Goal: Information Seeking & Learning: Learn about a topic

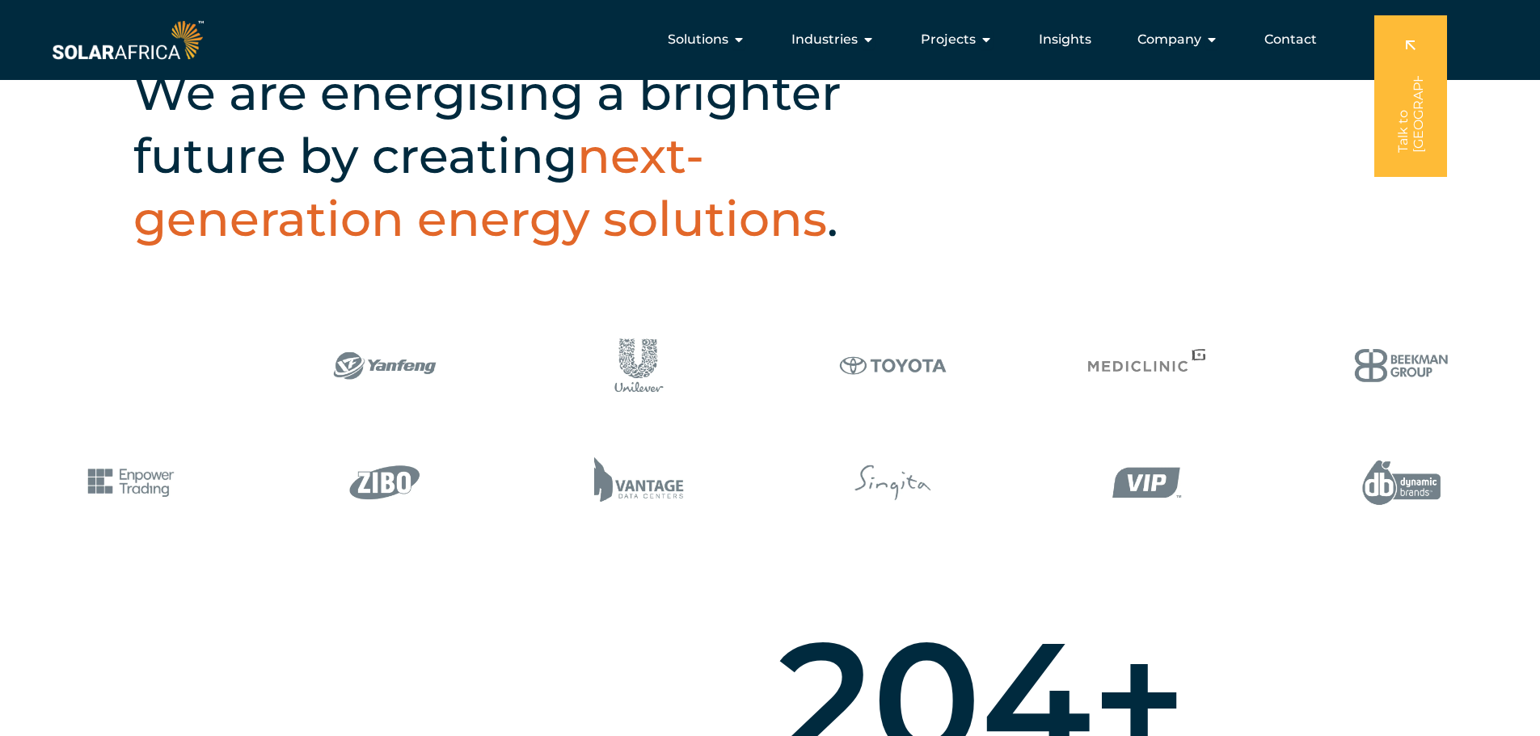
scroll to position [670, 0]
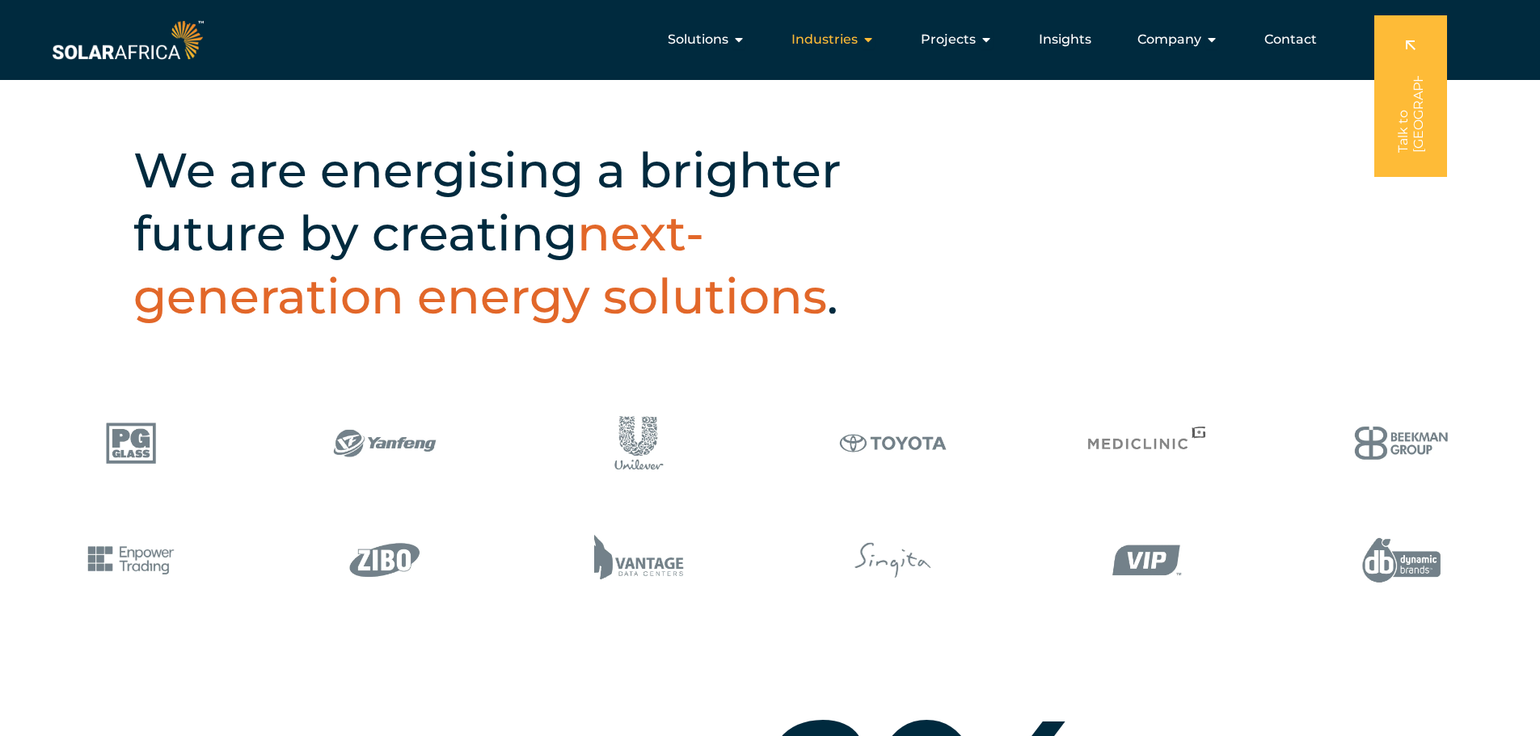
click at [841, 44] on span "Industries" at bounding box center [824, 39] width 66 height 19
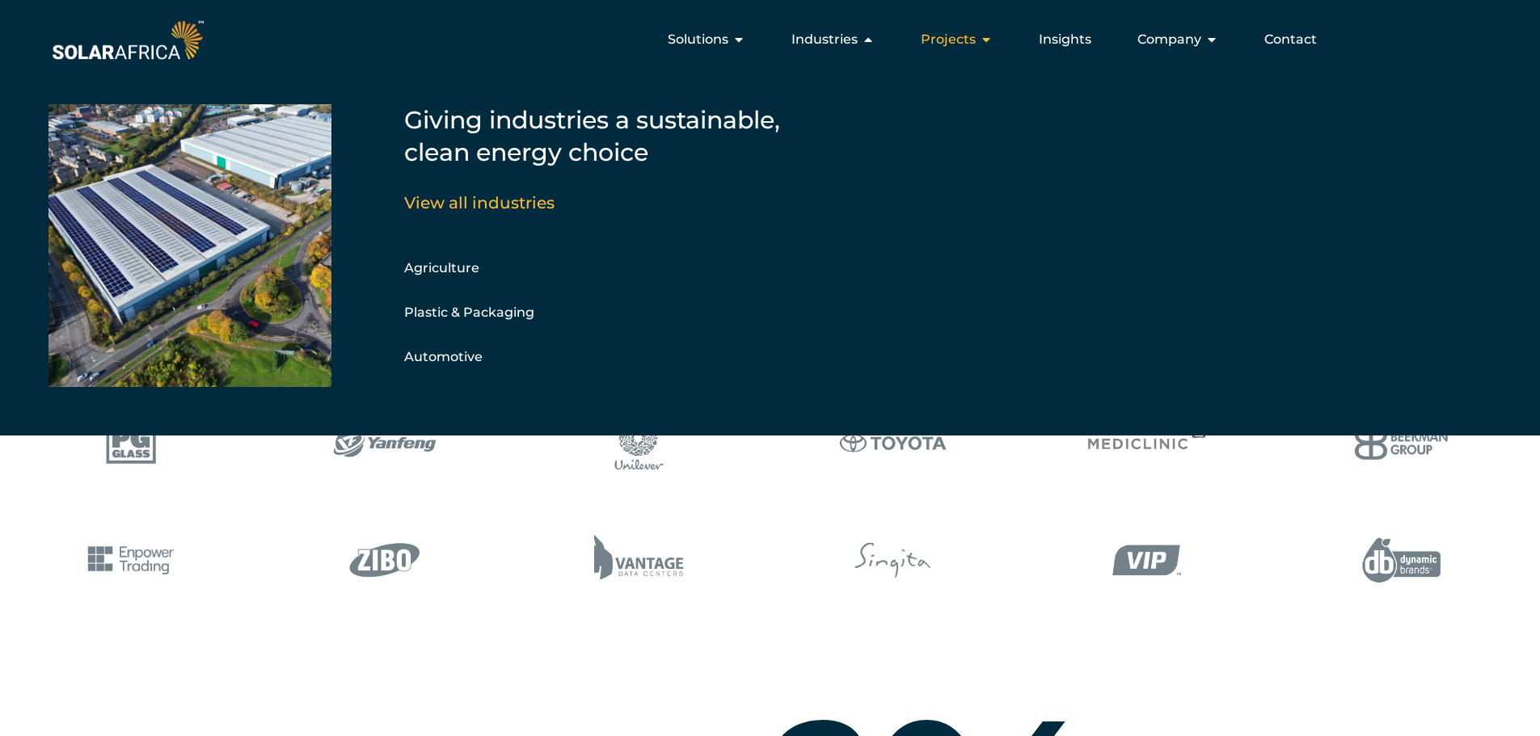
click at [980, 37] on div "Projects Close Projects Open Projects" at bounding box center [957, 39] width 98 height 32
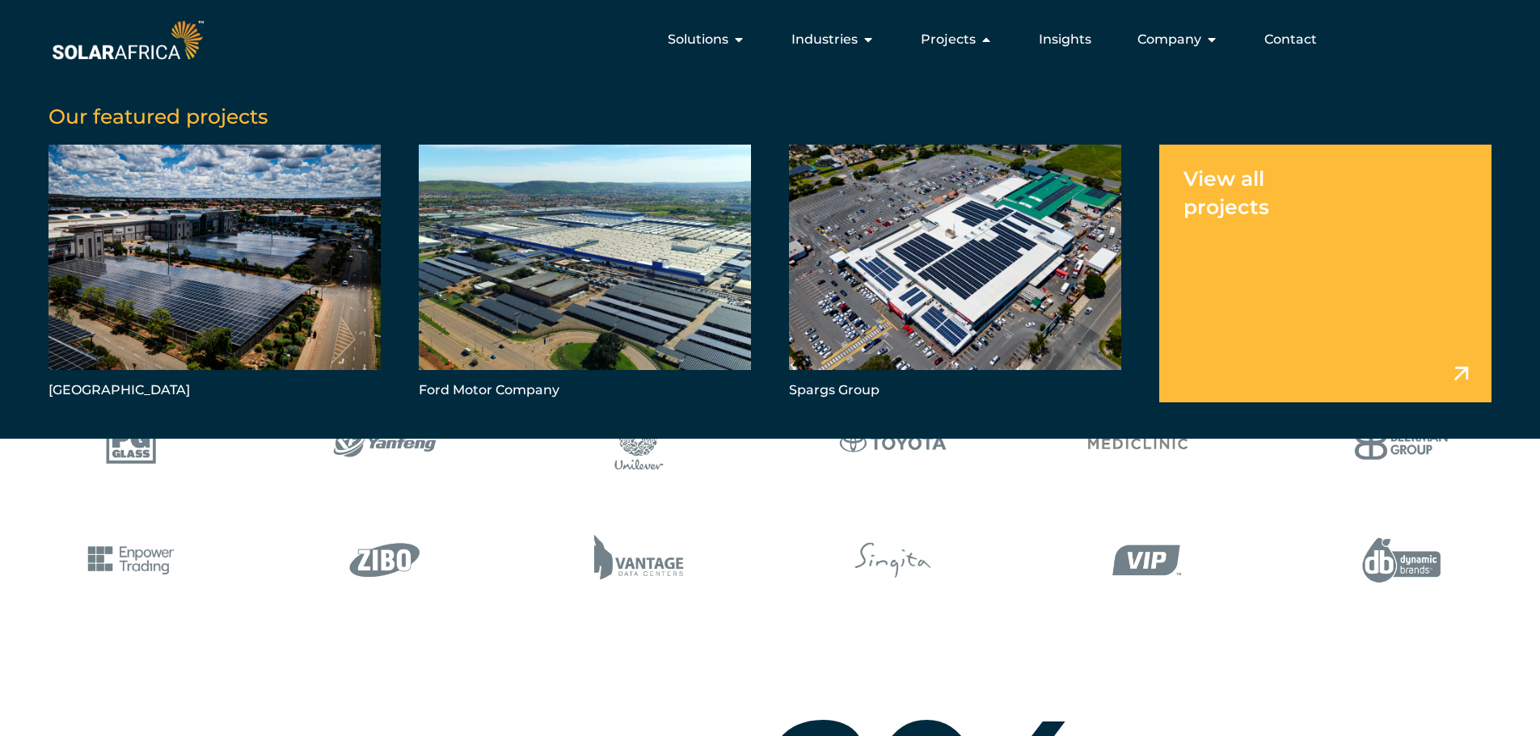
drag, startPoint x: 1223, startPoint y: 200, endPoint x: 1247, endPoint y: 209, distance: 25.1
click at [1222, 200] on link "Menu" at bounding box center [1325, 273] width 332 height 257
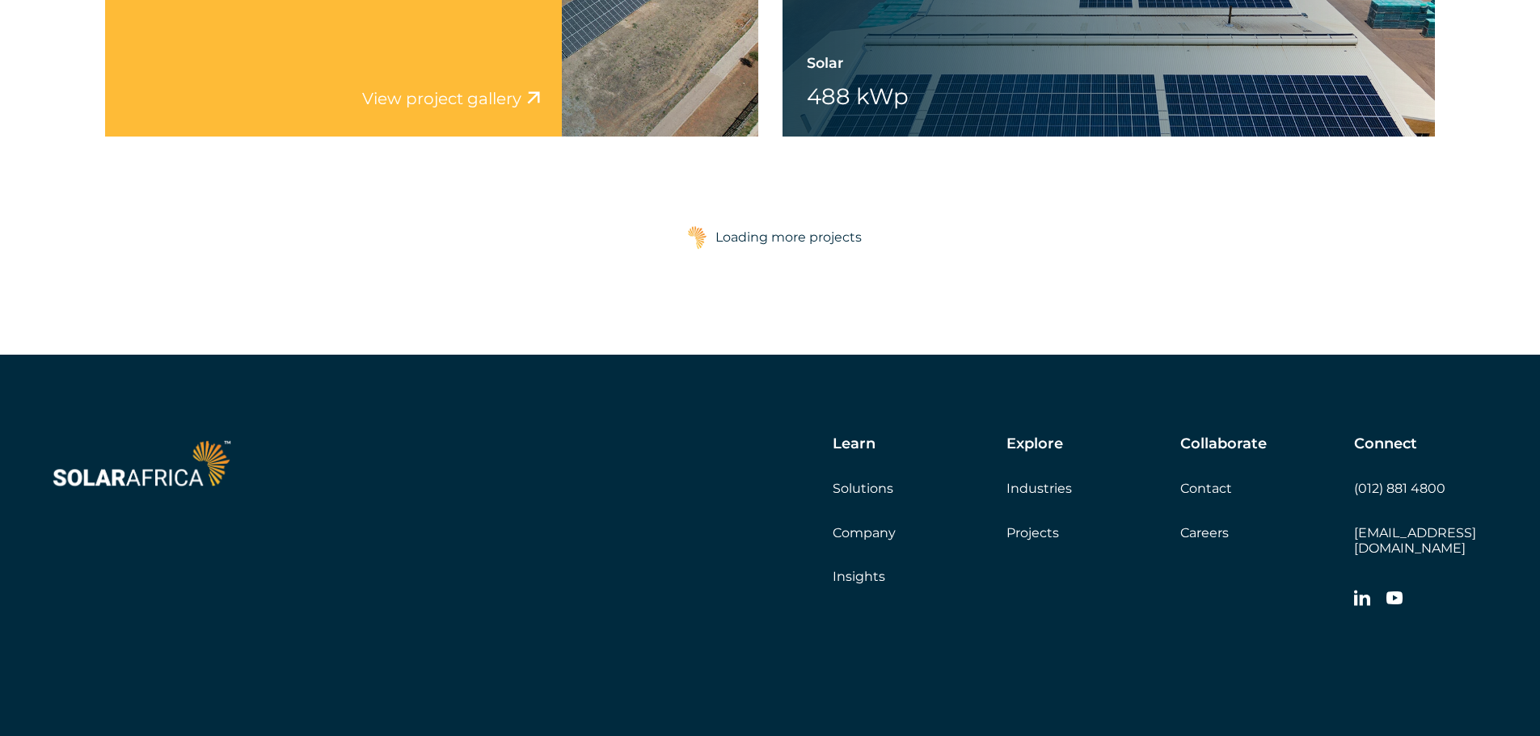
scroll to position [2830, 0]
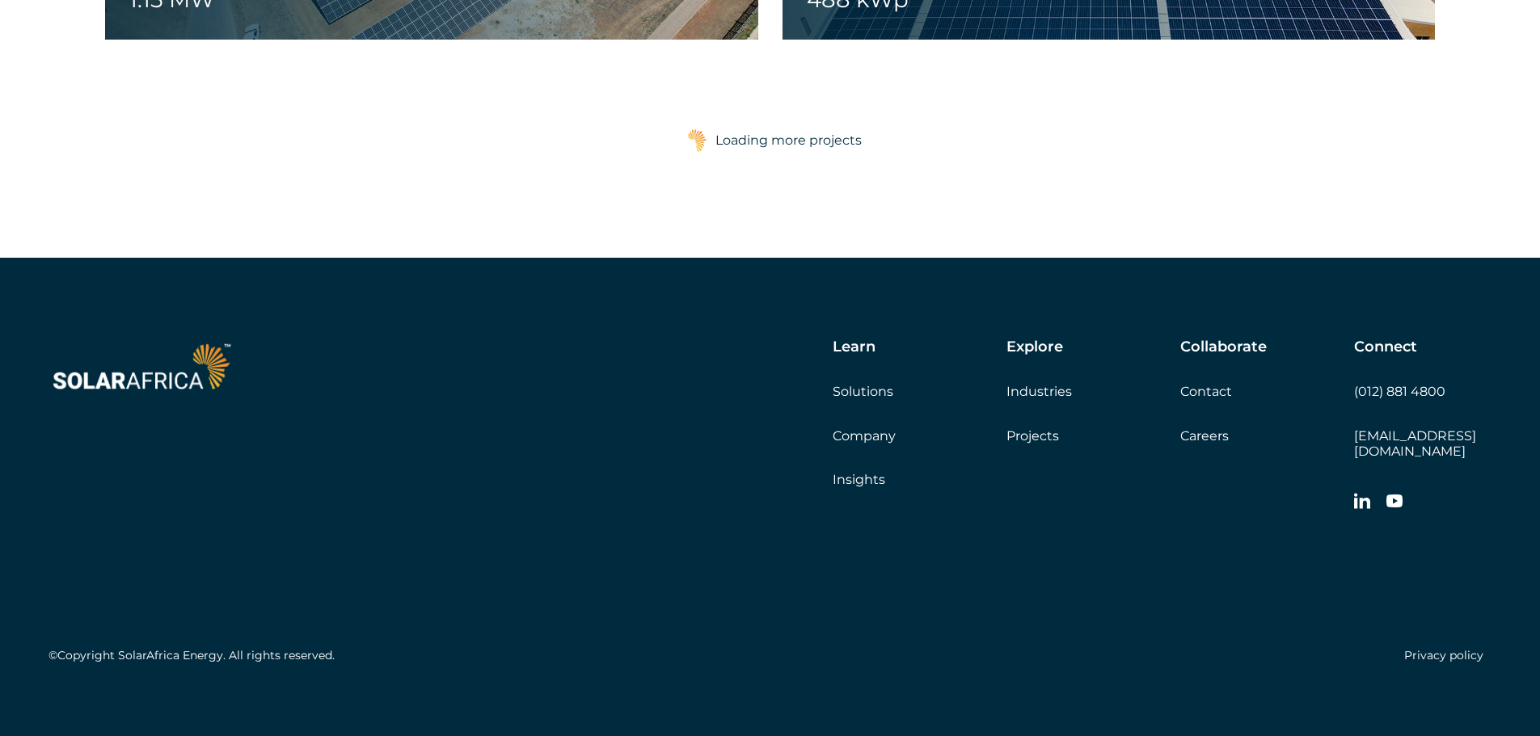
click at [701, 138] on img at bounding box center [697, 141] width 20 height 24
click at [696, 138] on img at bounding box center [697, 141] width 20 height 24
click at [695, 139] on img at bounding box center [697, 141] width 20 height 24
click at [778, 142] on div "Loading more projects" at bounding box center [788, 141] width 146 height 32
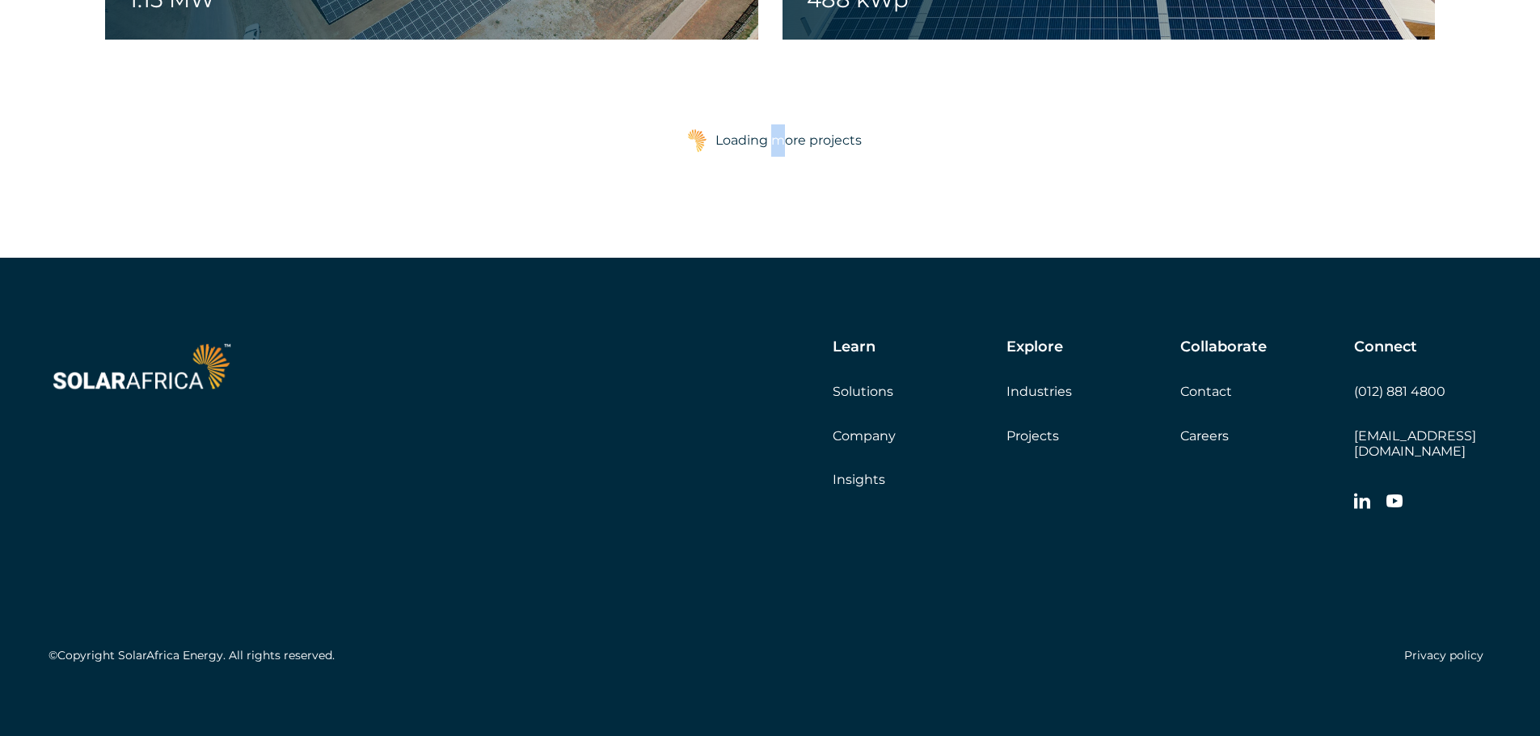
click at [778, 145] on div "Loading more projects" at bounding box center [788, 141] width 146 height 32
click at [723, 142] on div "Loading more projects" at bounding box center [788, 141] width 146 height 32
click at [919, 146] on div "Load more projects Loading more projects" at bounding box center [770, 140] width 1330 height 40
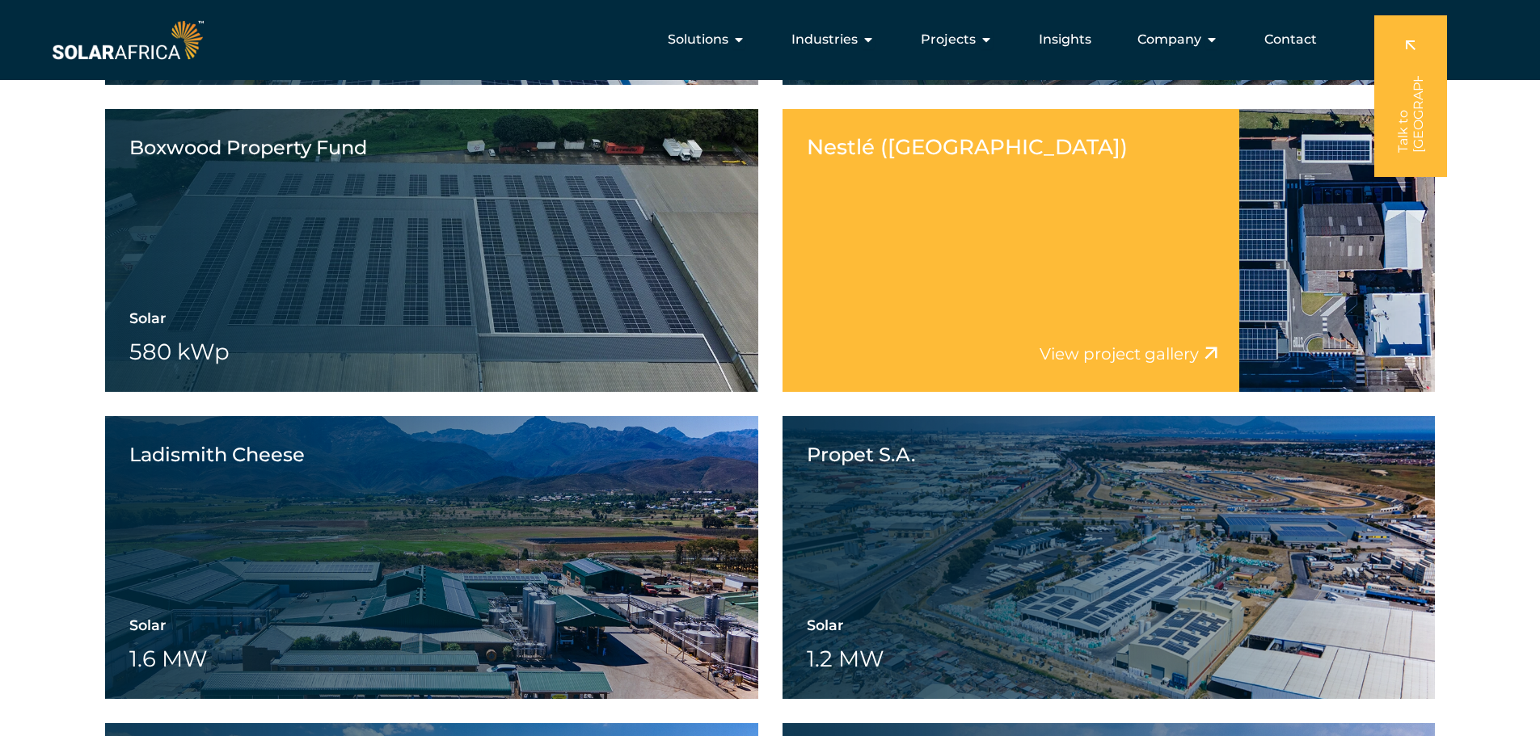
scroll to position [890, 0]
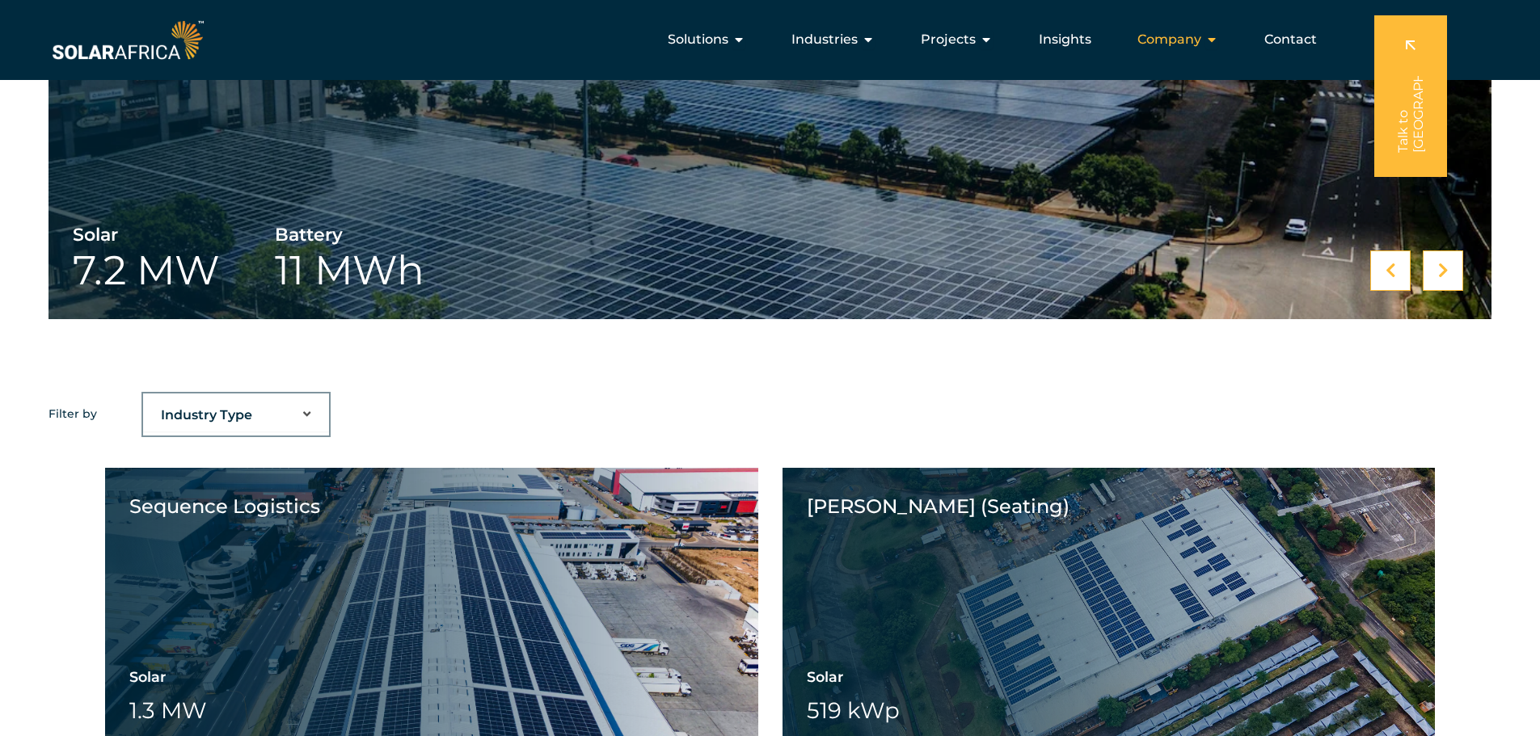
click at [1171, 36] on span "Company" at bounding box center [1169, 39] width 64 height 19
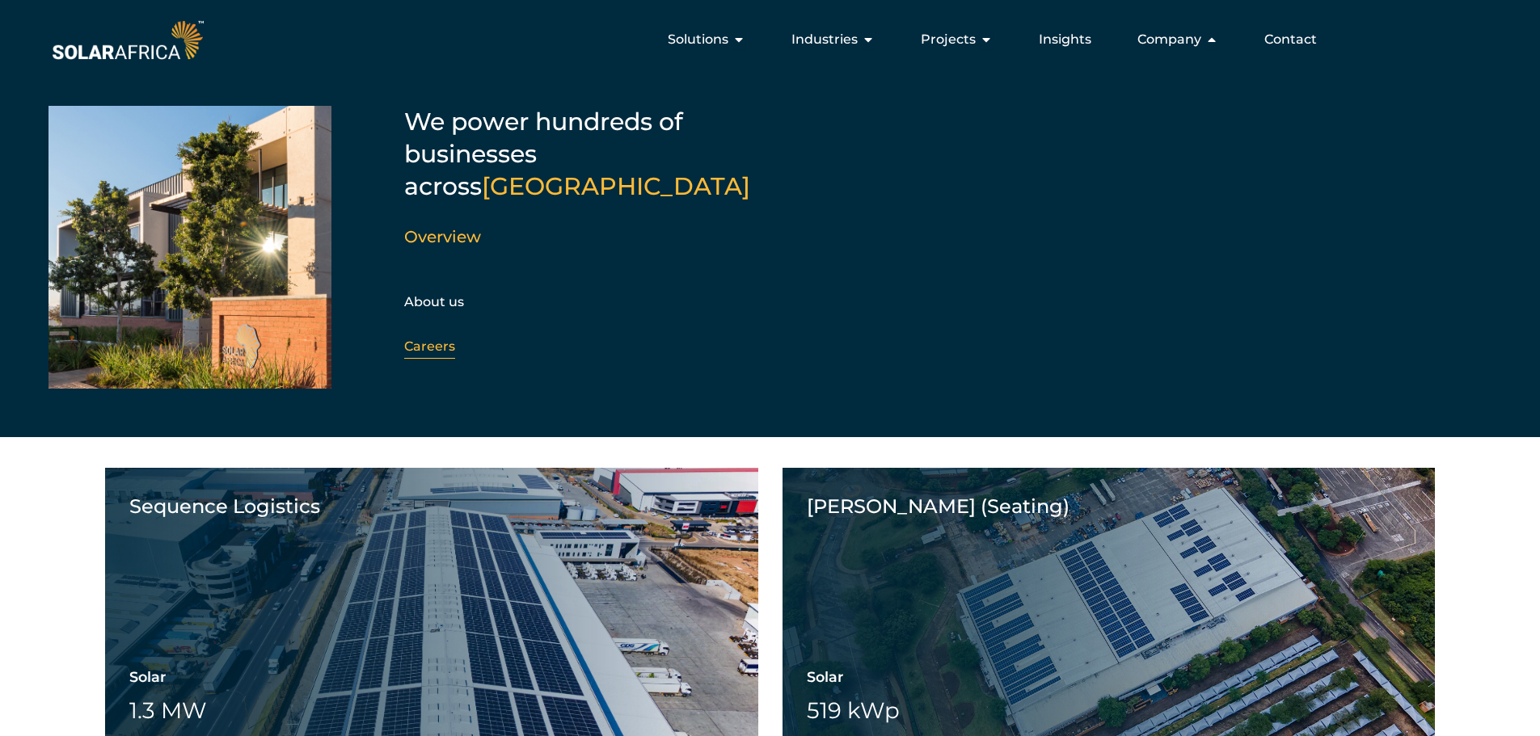
click at [430, 339] on link "Careers" at bounding box center [429, 346] width 51 height 15
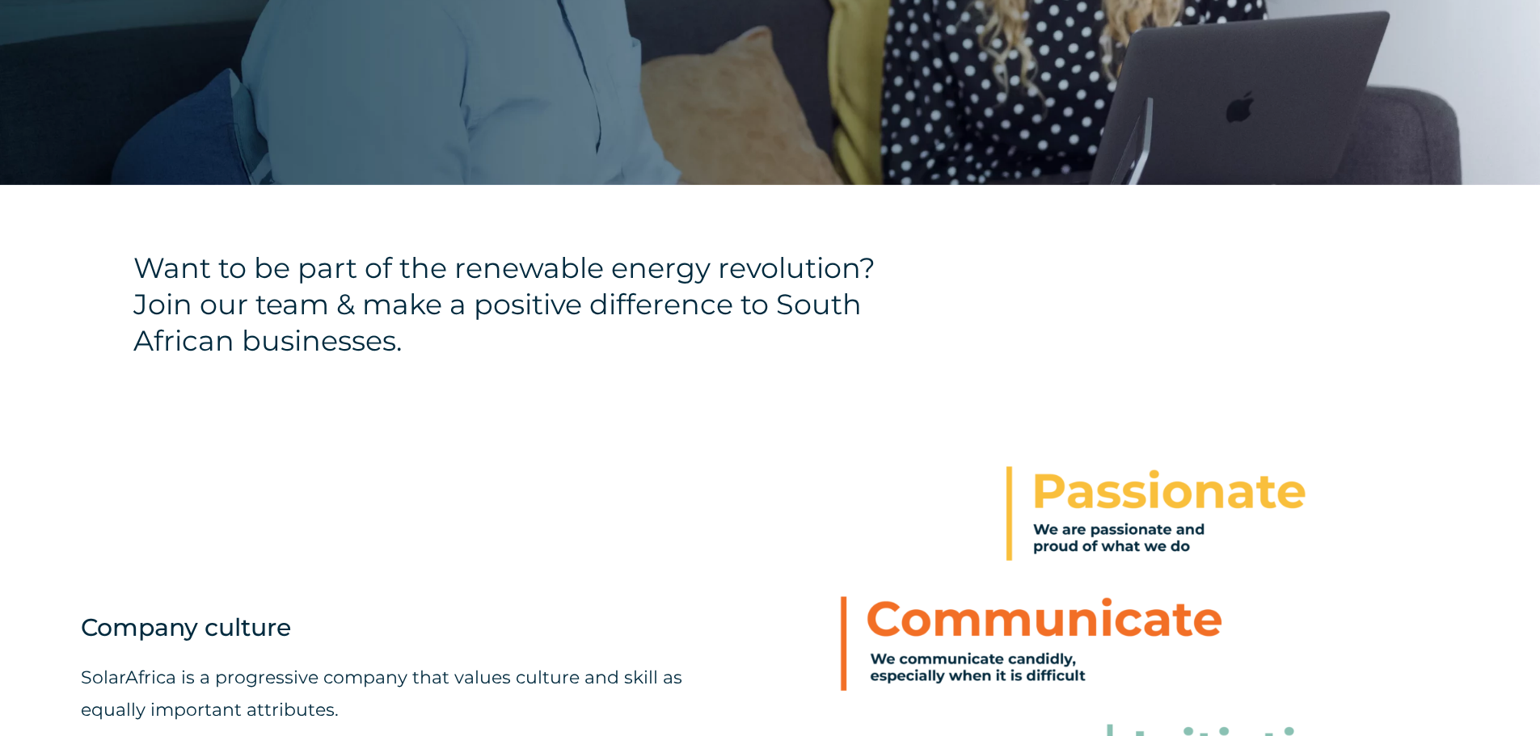
scroll to position [808, 0]
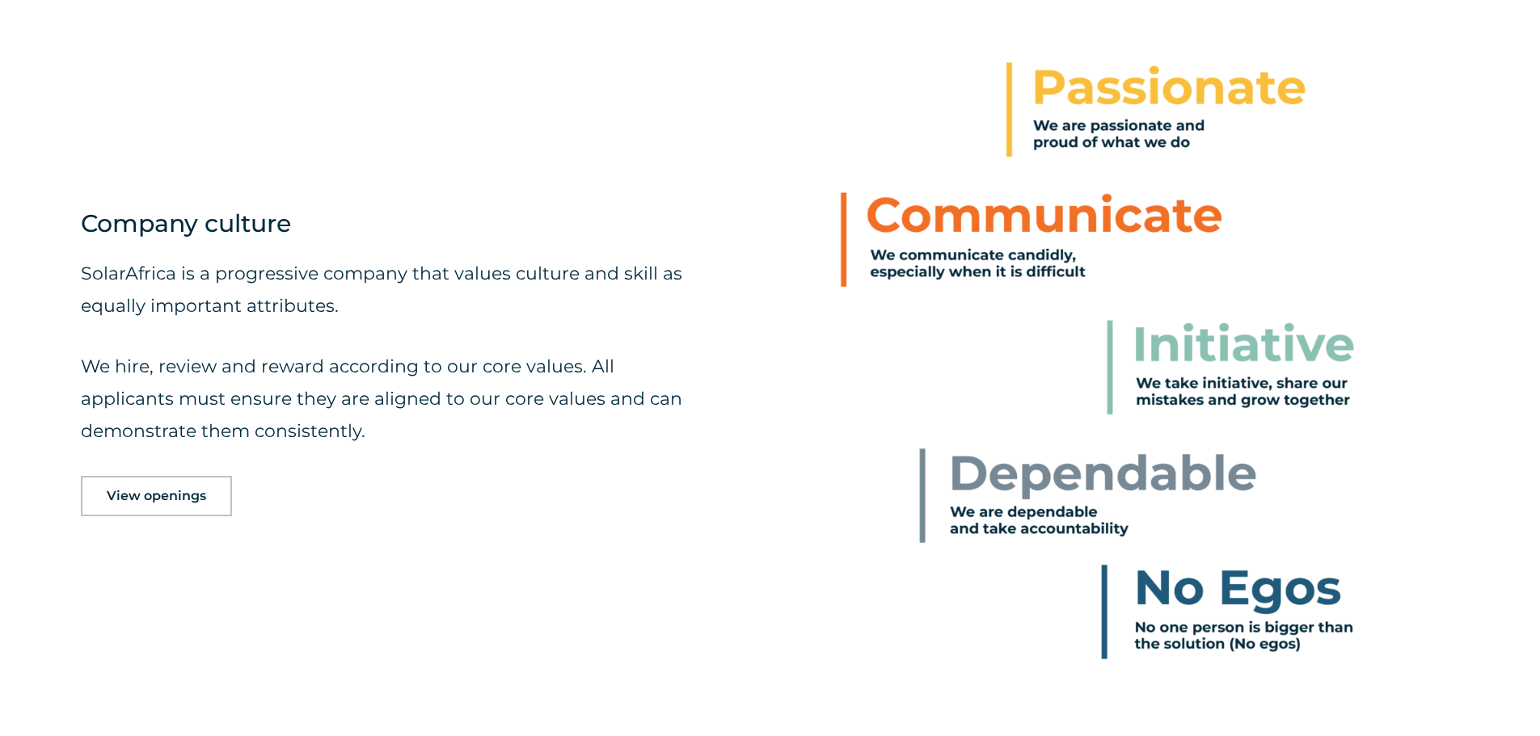
click at [1163, 91] on img at bounding box center [1119, 361] width 665 height 664
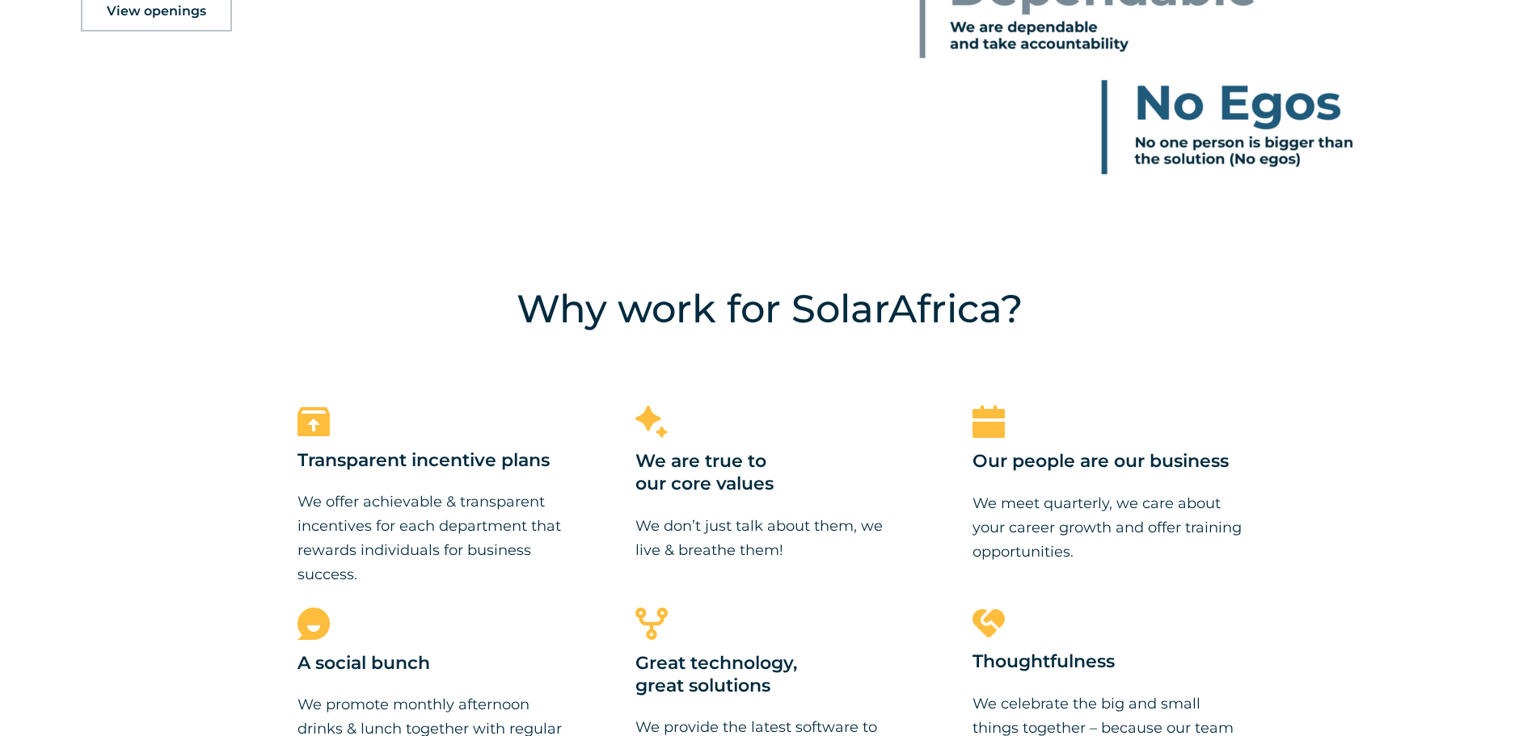
scroll to position [1455, 0]
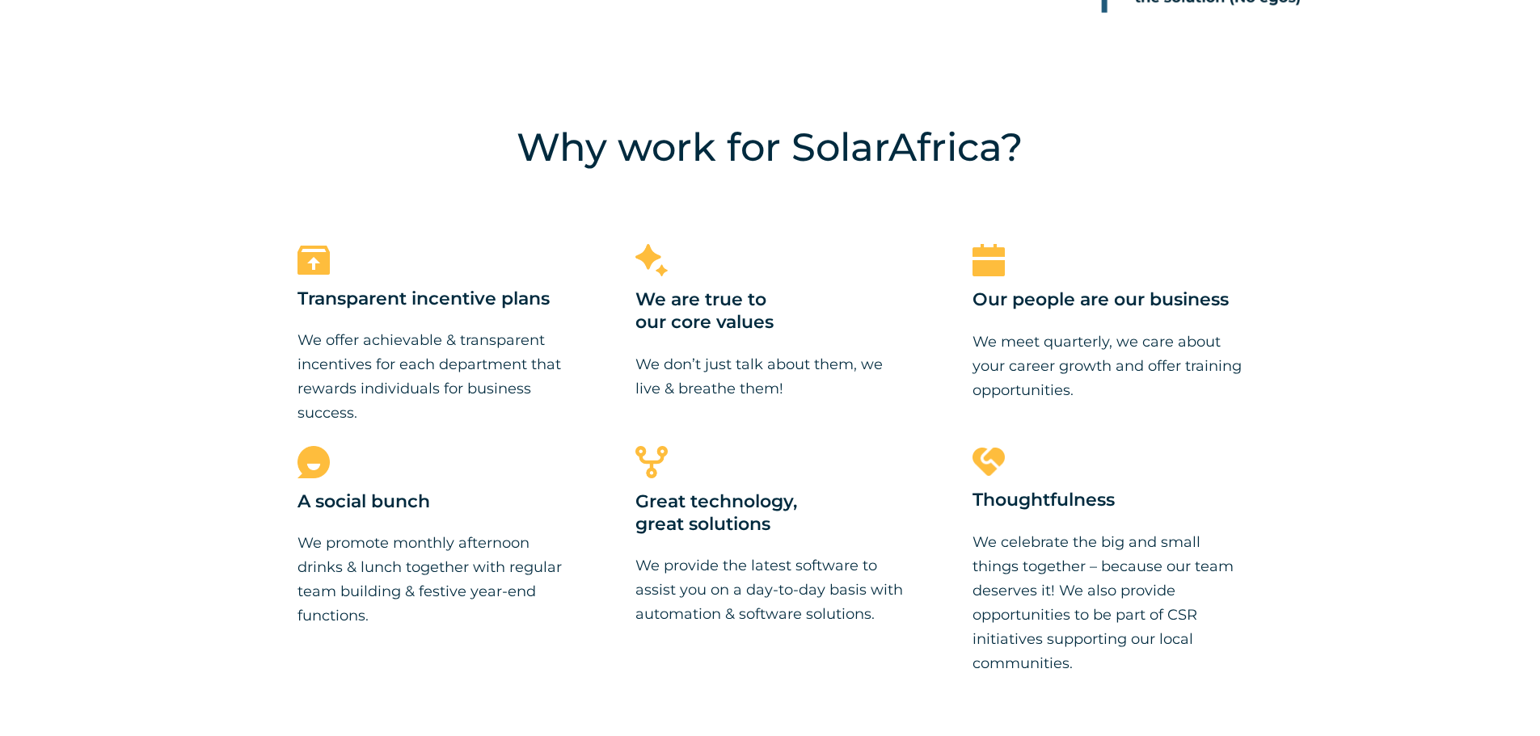
click at [663, 255] on img at bounding box center [651, 260] width 32 height 32
click at [330, 265] on div "Transparent incentive plans We offer achievable & transparent incentives for ea…" at bounding box center [433, 334] width 270 height 182
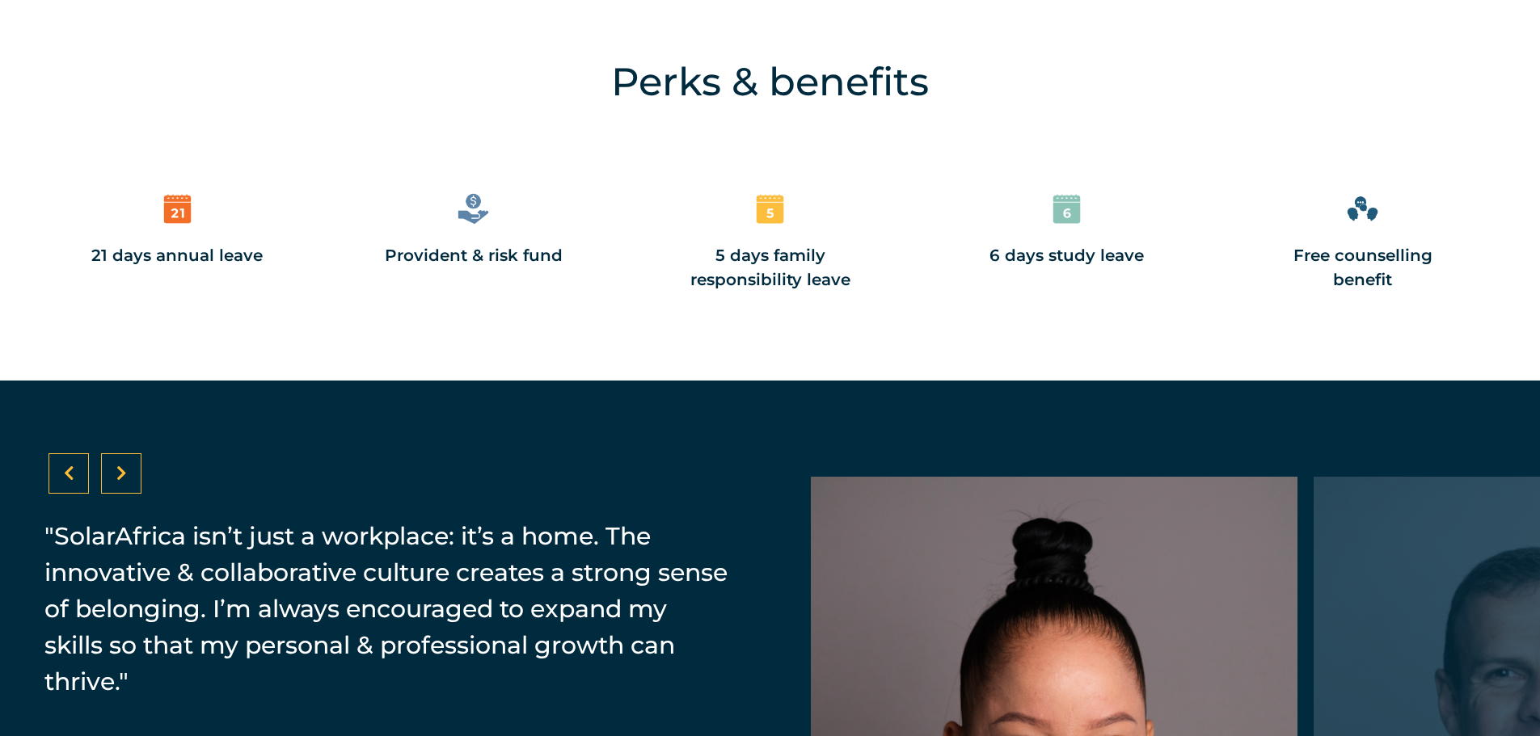
click at [758, 226] on img at bounding box center [770, 209] width 36 height 36
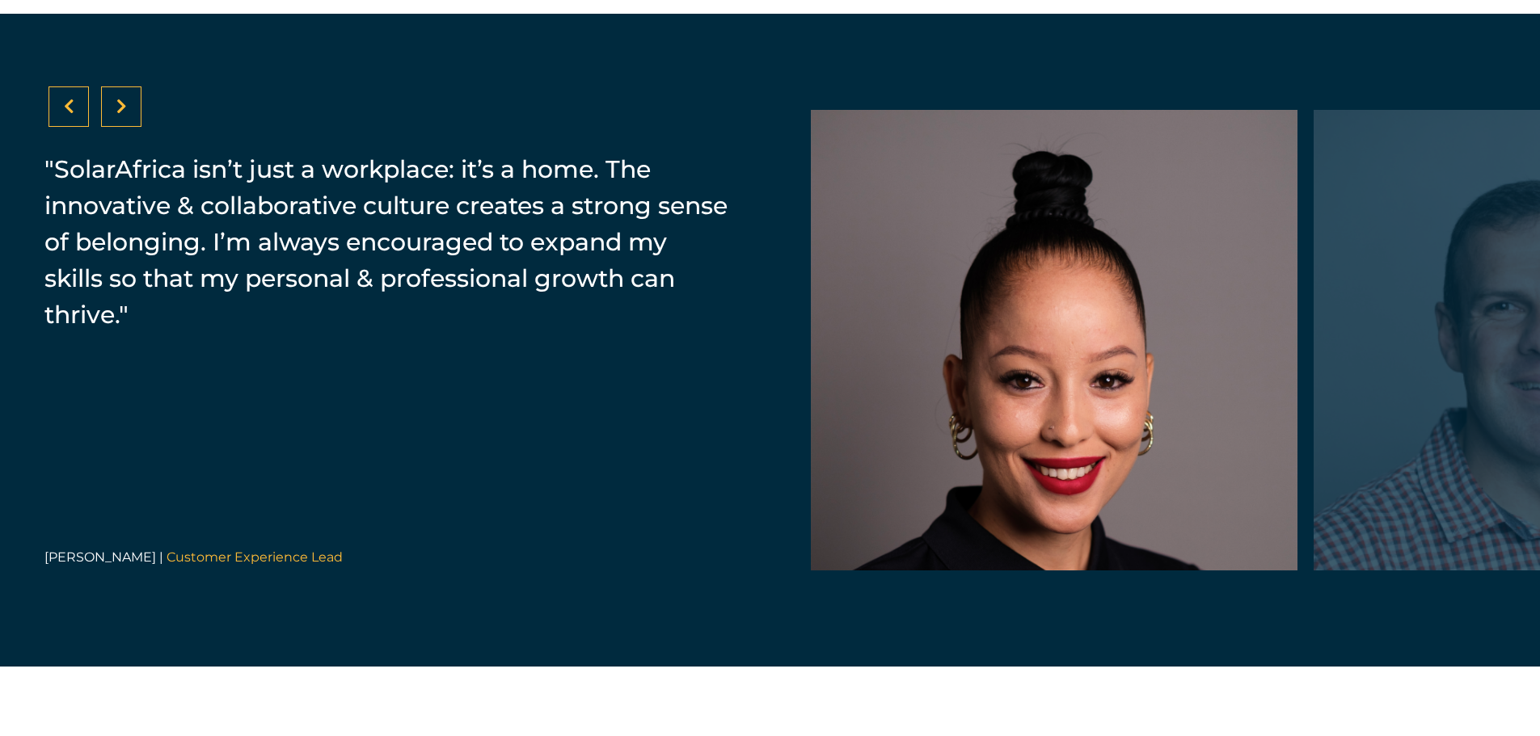
scroll to position [2587, 0]
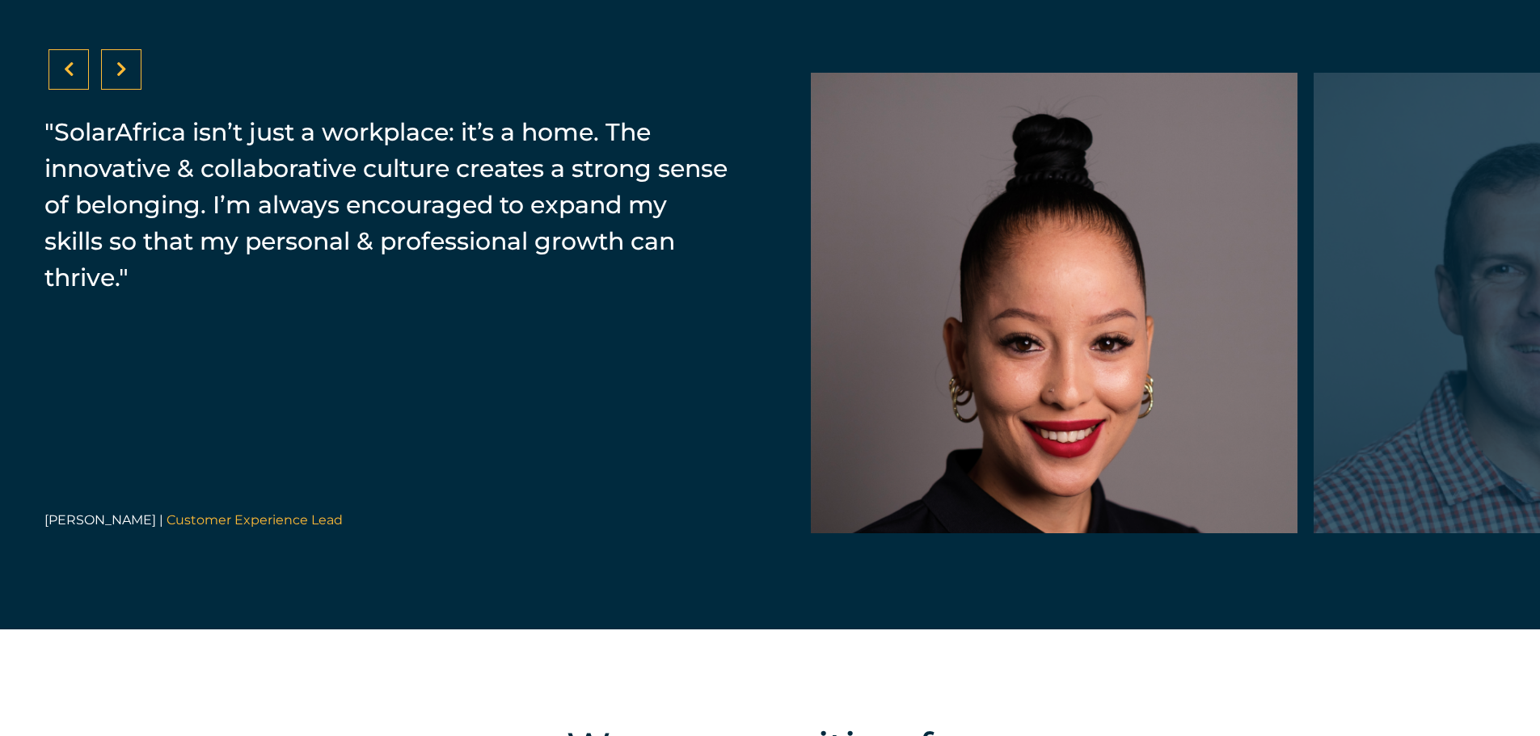
drag, startPoint x: 1447, startPoint y: 293, endPoint x: 571, endPoint y: 327, distance: 877.0
click at [1314, 293] on div at bounding box center [1557, 303] width 487 height 461
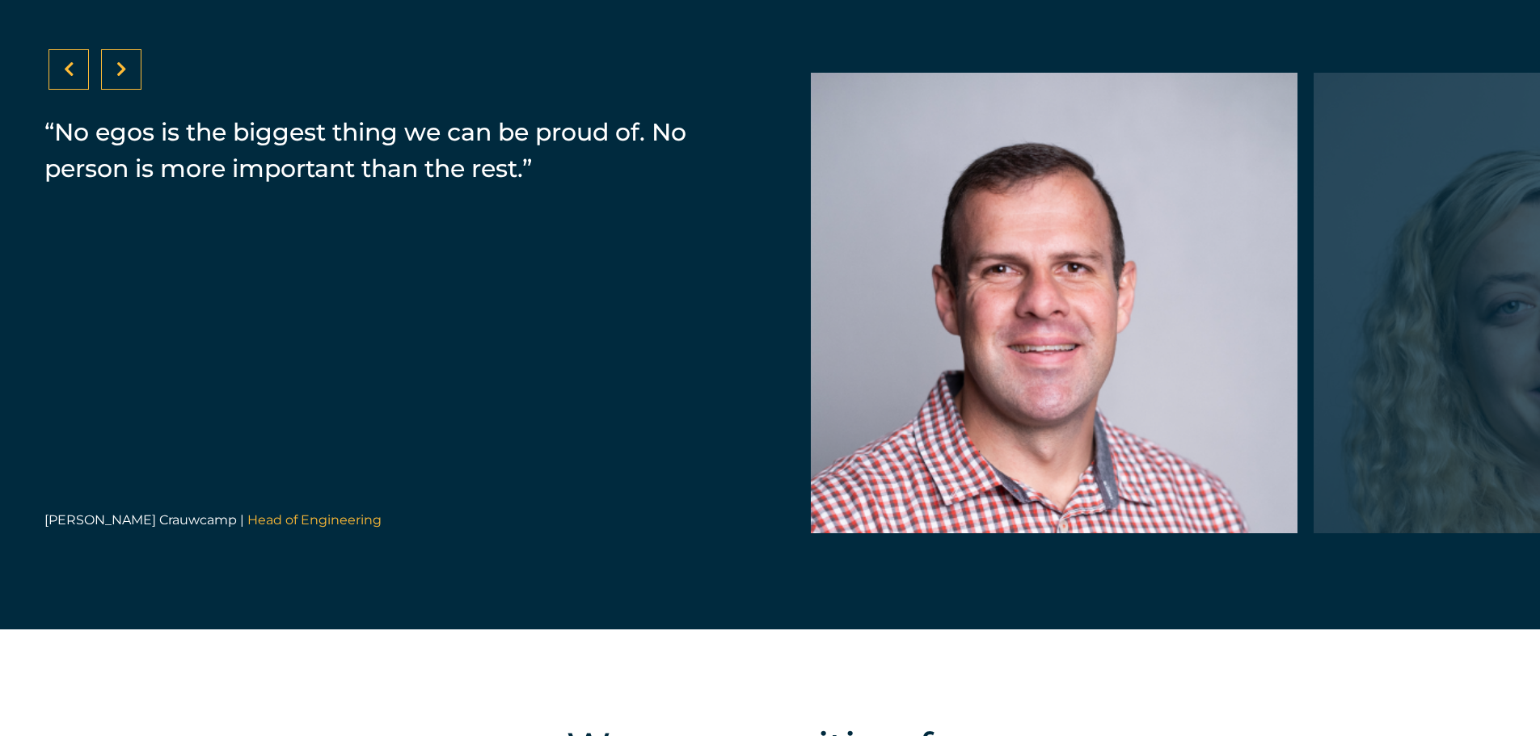
drag, startPoint x: 1082, startPoint y: 337, endPoint x: 1544, endPoint y: 290, distance: 464.8
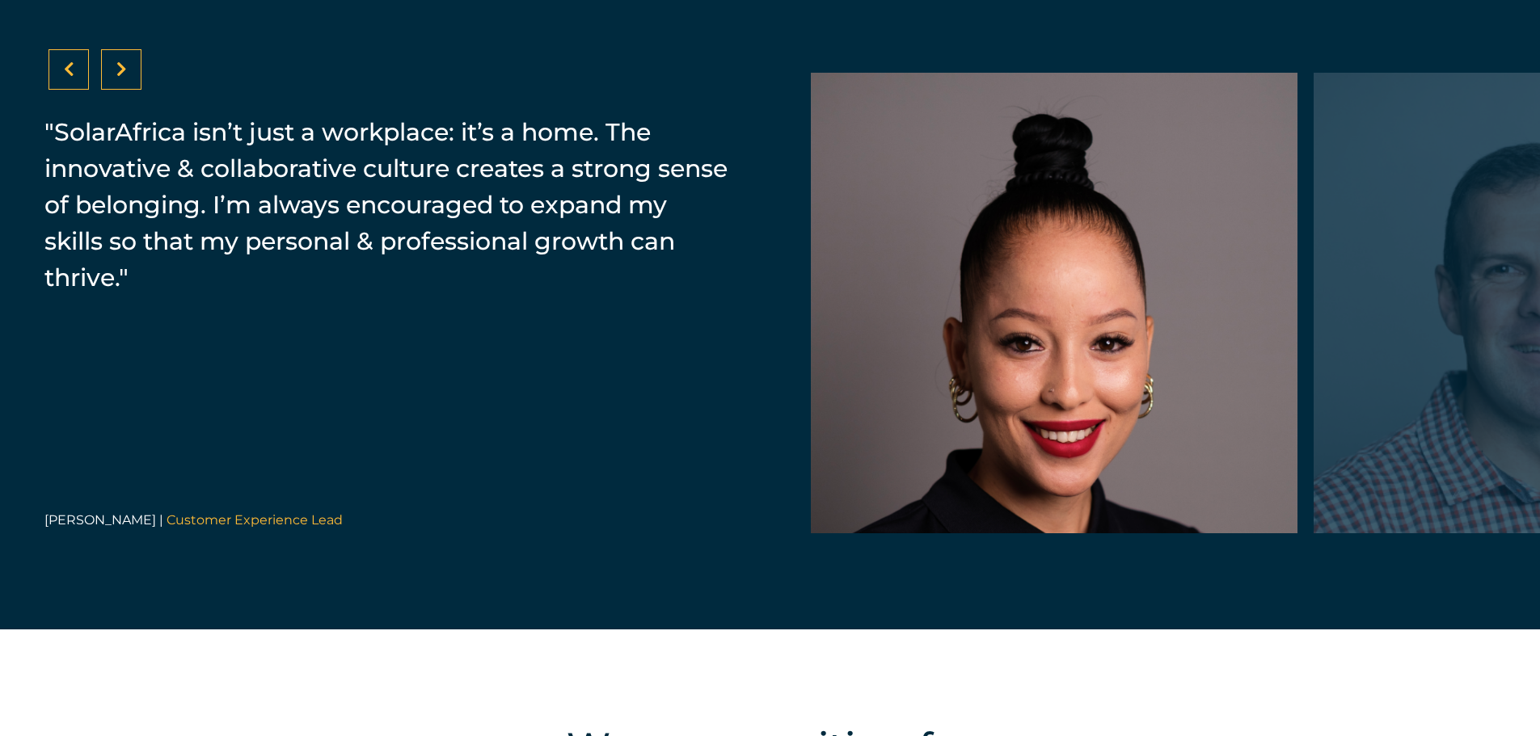
click at [113, 77] on div at bounding box center [121, 69] width 40 height 40
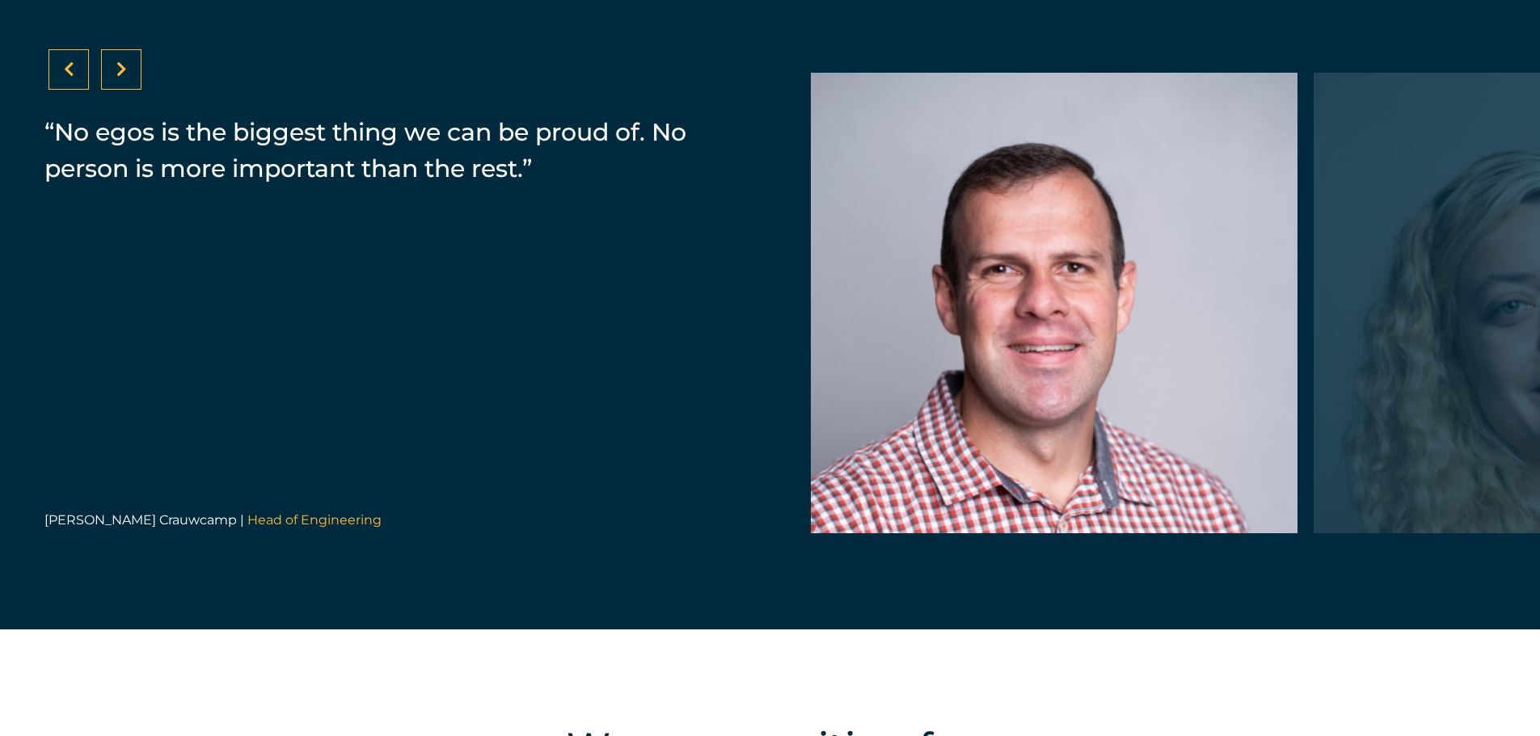
click at [113, 77] on div at bounding box center [121, 69] width 40 height 40
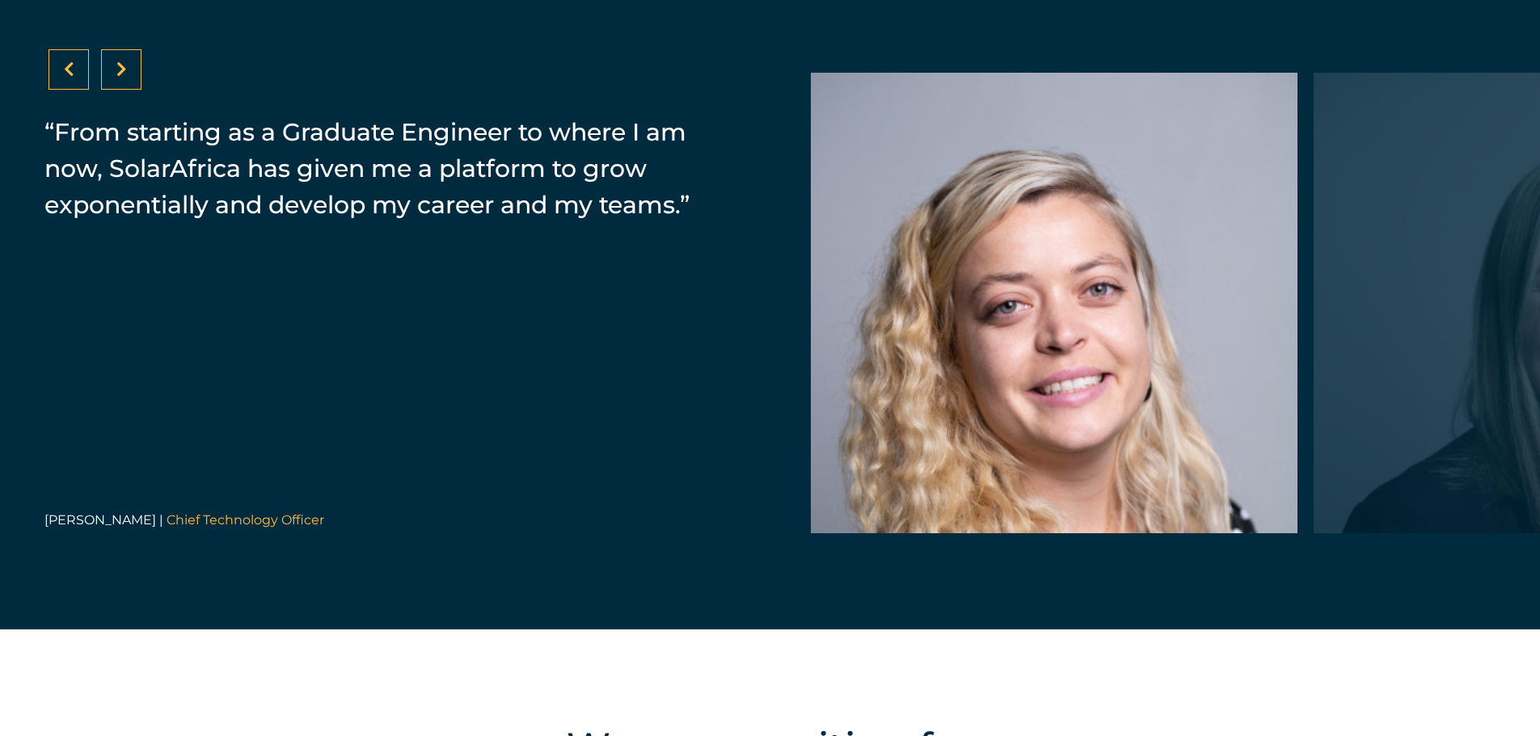
click at [113, 77] on div at bounding box center [121, 69] width 40 height 40
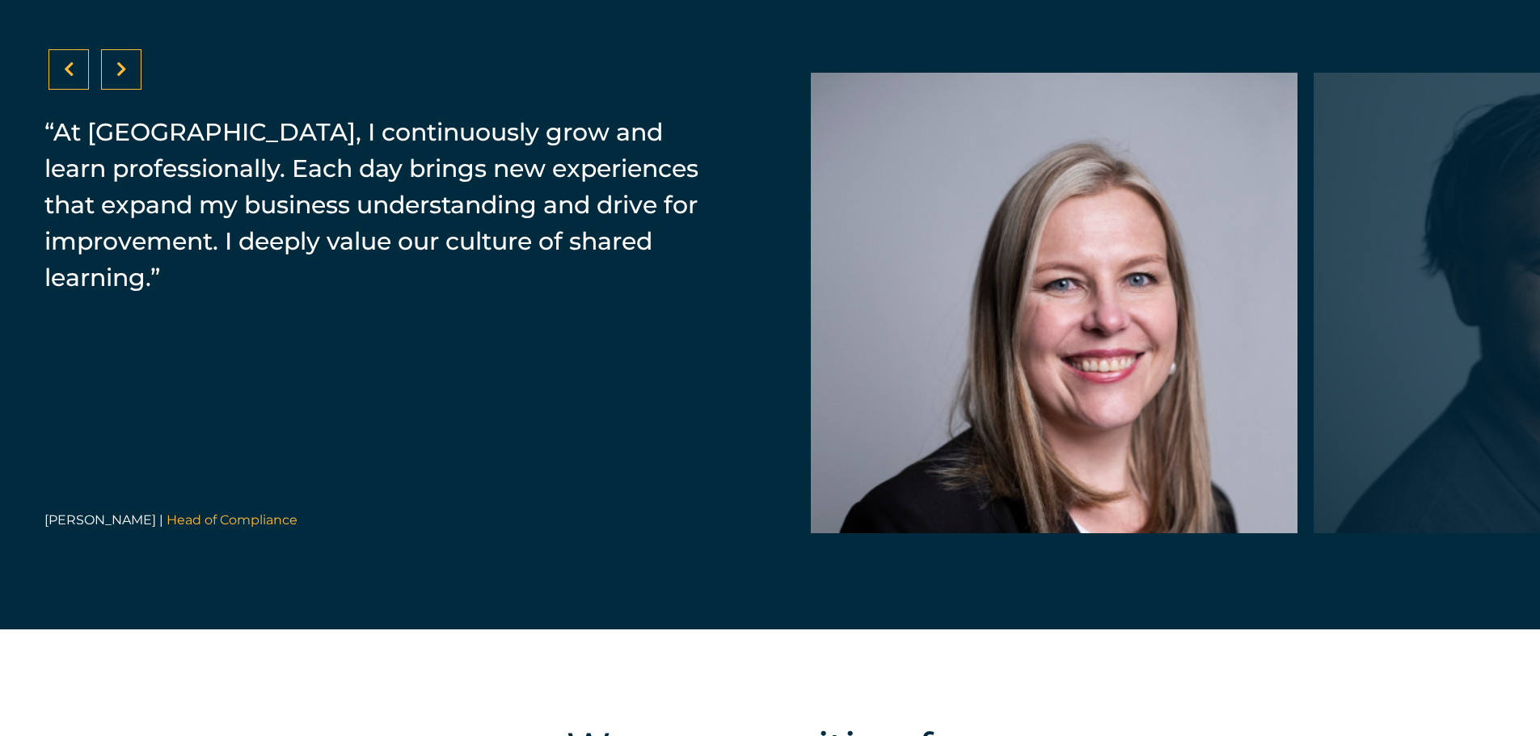
click at [113, 77] on div at bounding box center [121, 69] width 40 height 40
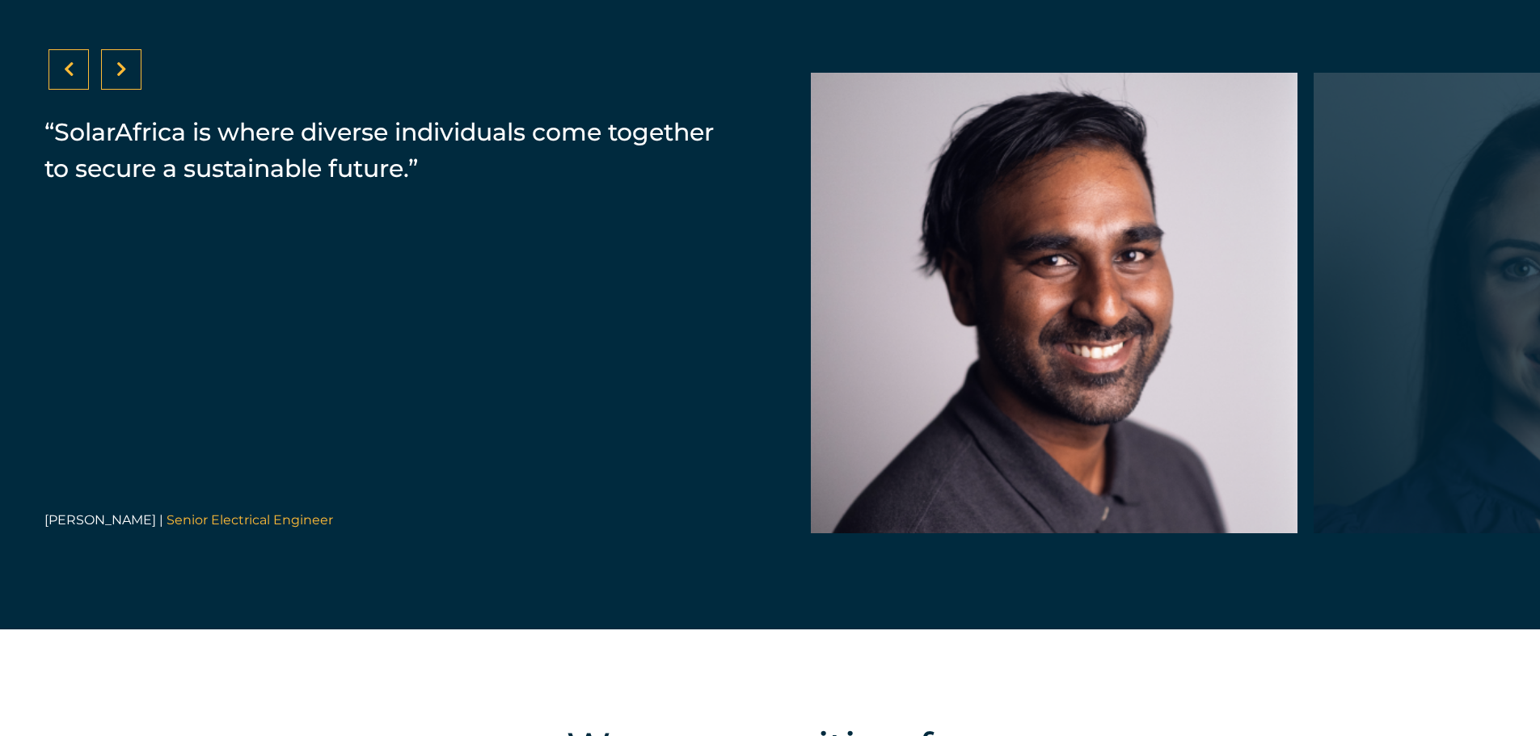
click at [113, 77] on div at bounding box center [121, 69] width 40 height 40
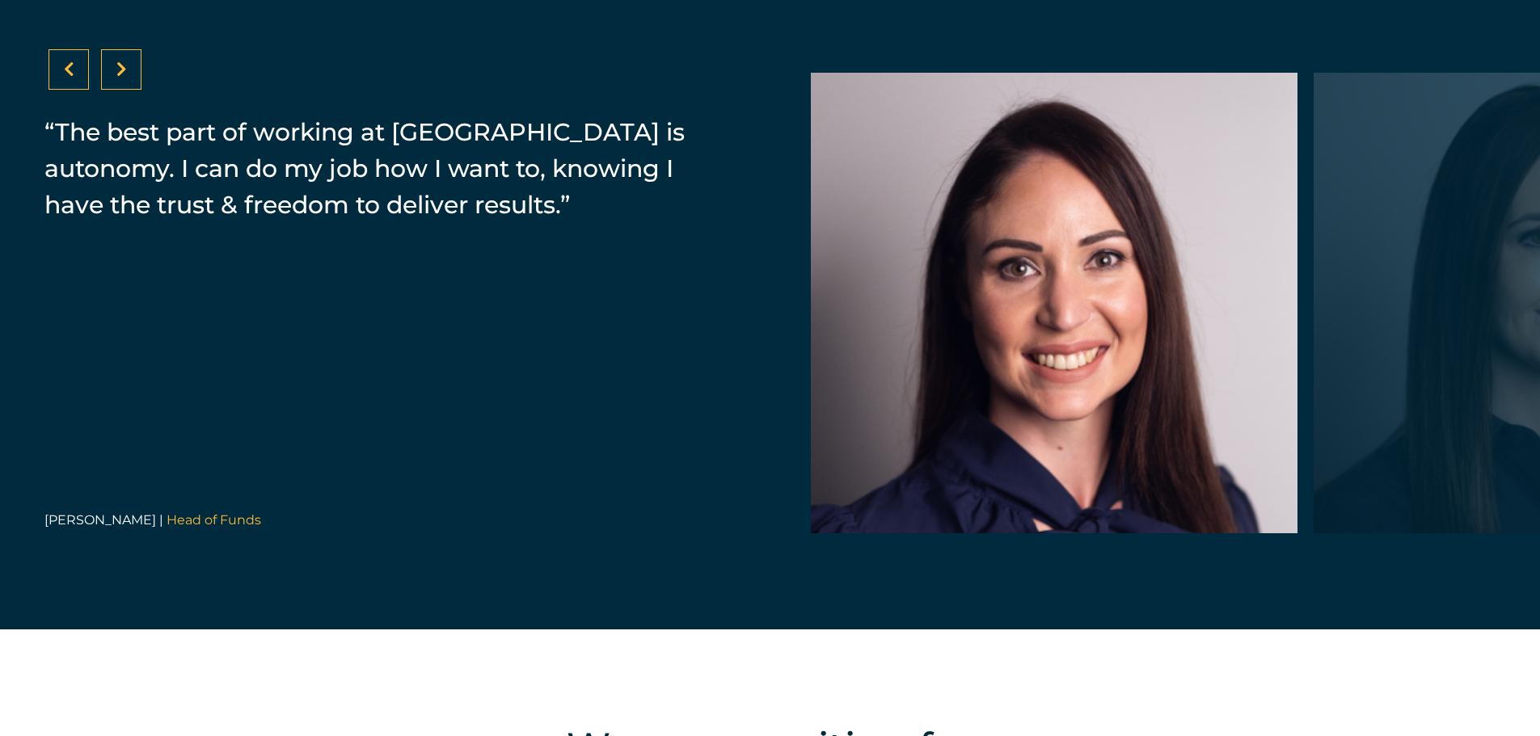
click at [113, 77] on div at bounding box center [121, 69] width 40 height 40
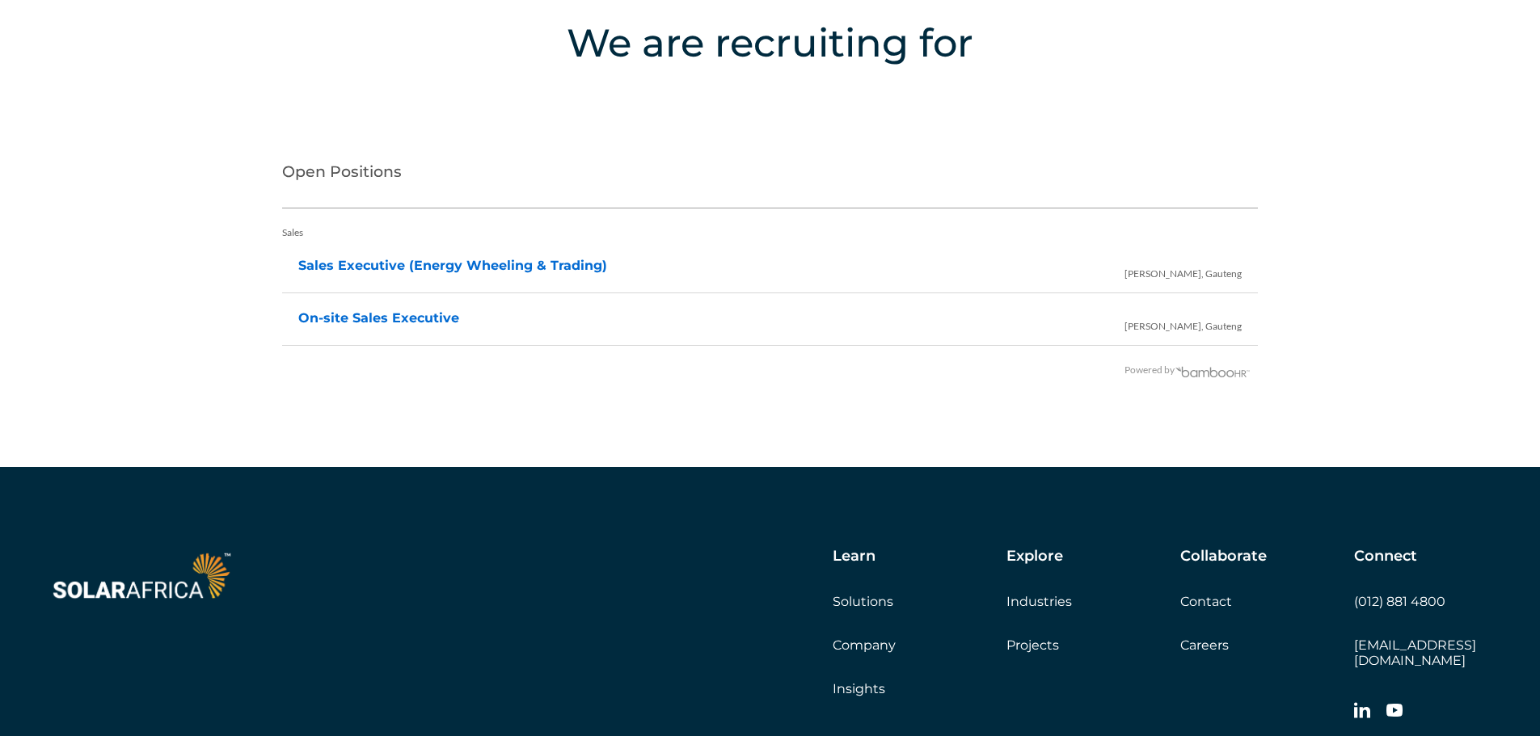
scroll to position [3315, 0]
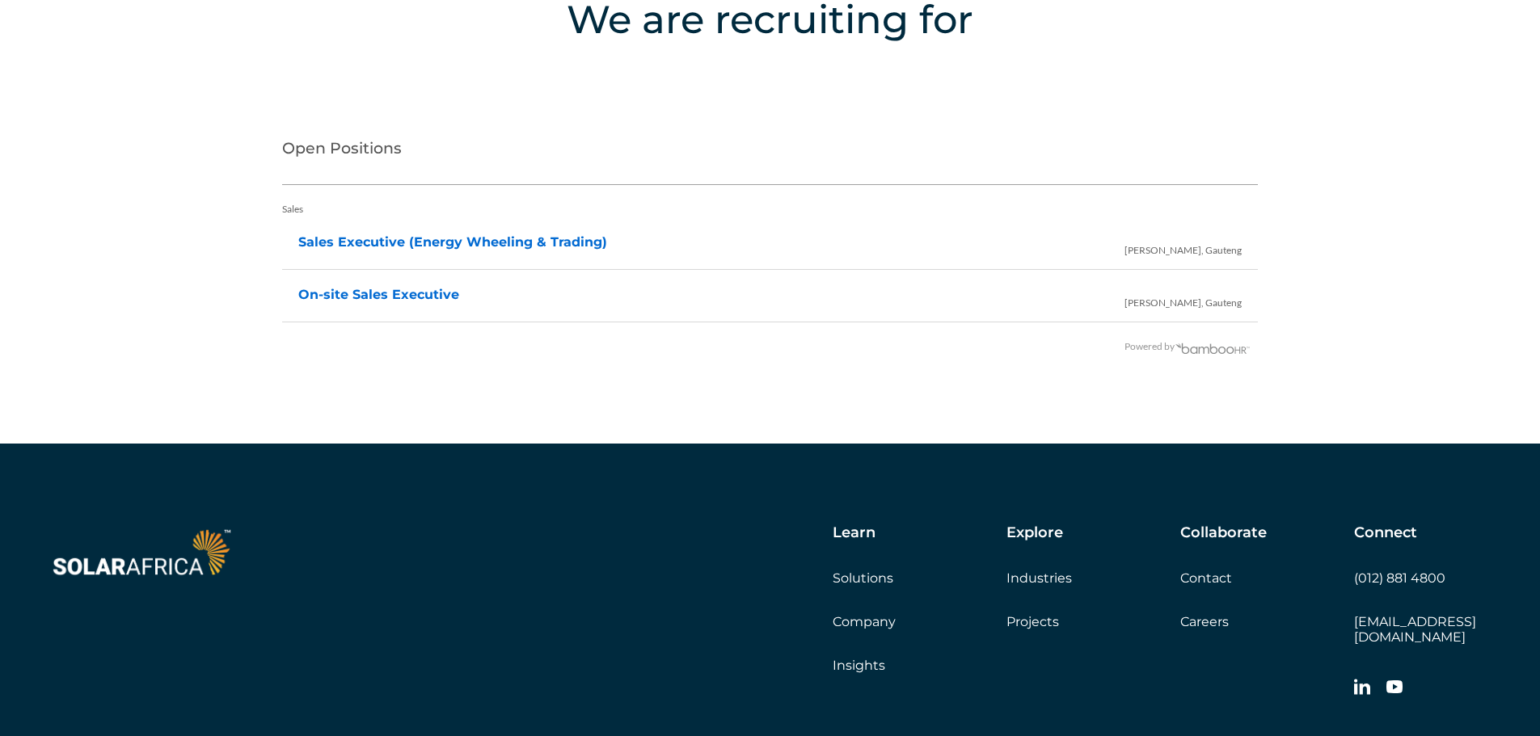
click at [509, 311] on li "On-site Sales Executive Irene, Gauteng" at bounding box center [770, 296] width 944 height 32
click at [412, 296] on link "On-site Sales Executive" at bounding box center [378, 294] width 161 height 15
